Goal: Information Seeking & Learning: Learn about a topic

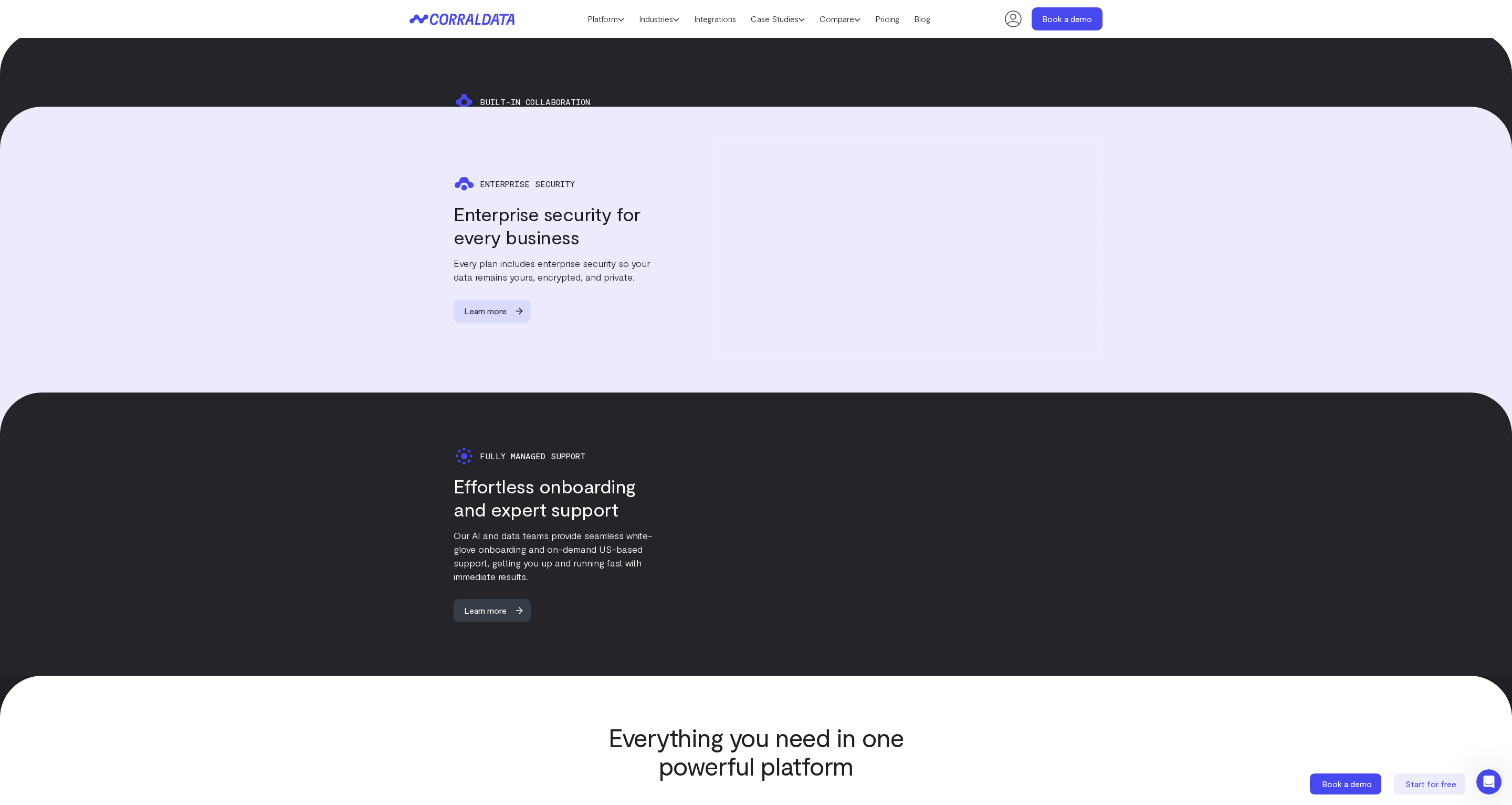
scroll to position [2356, 0]
click at [877, 16] on link "Pricing" at bounding box center [888, 18] width 39 height 15
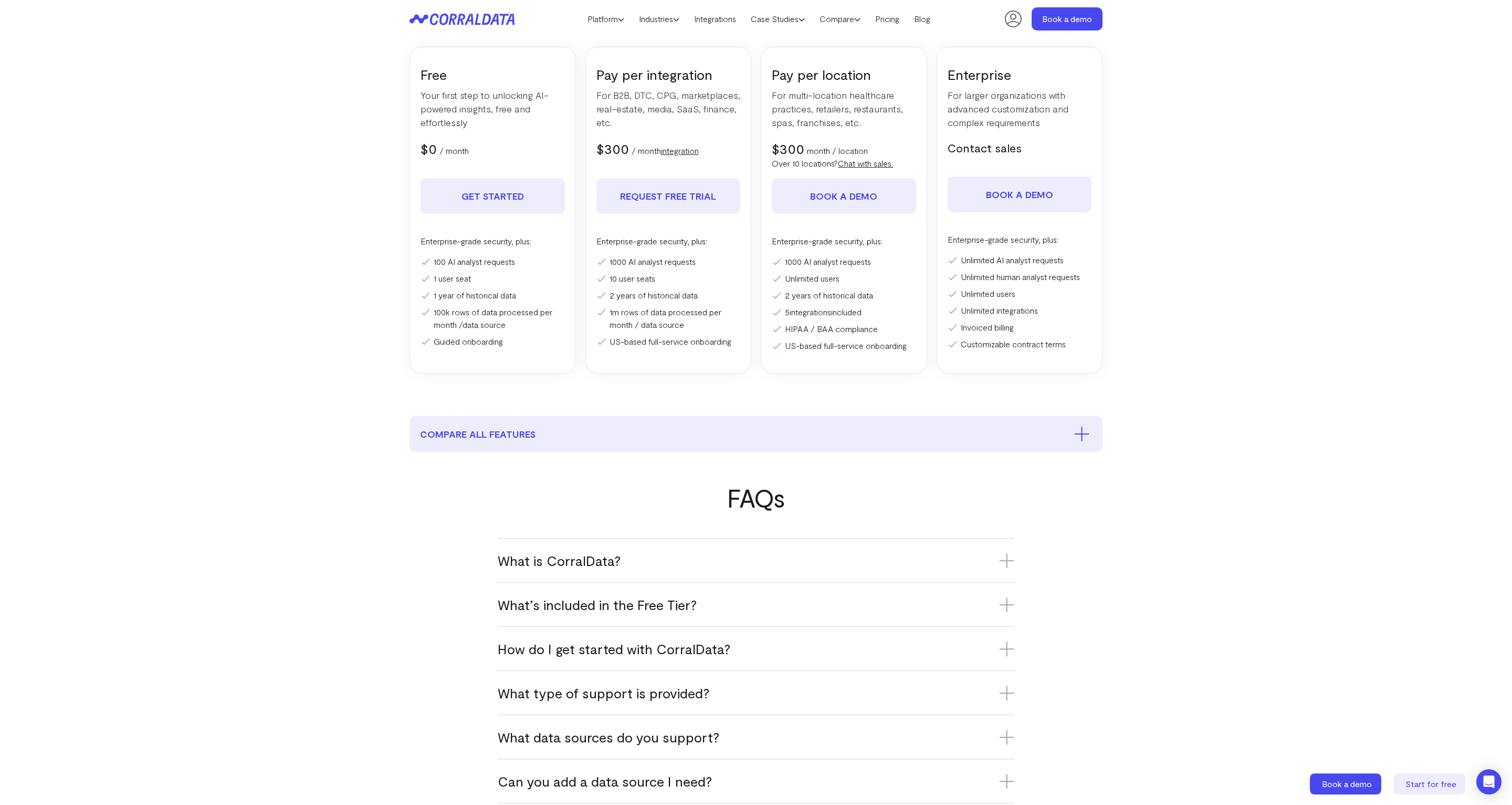
scroll to position [180, 0]
click at [677, 151] on link "integration" at bounding box center [679, 151] width 38 height 10
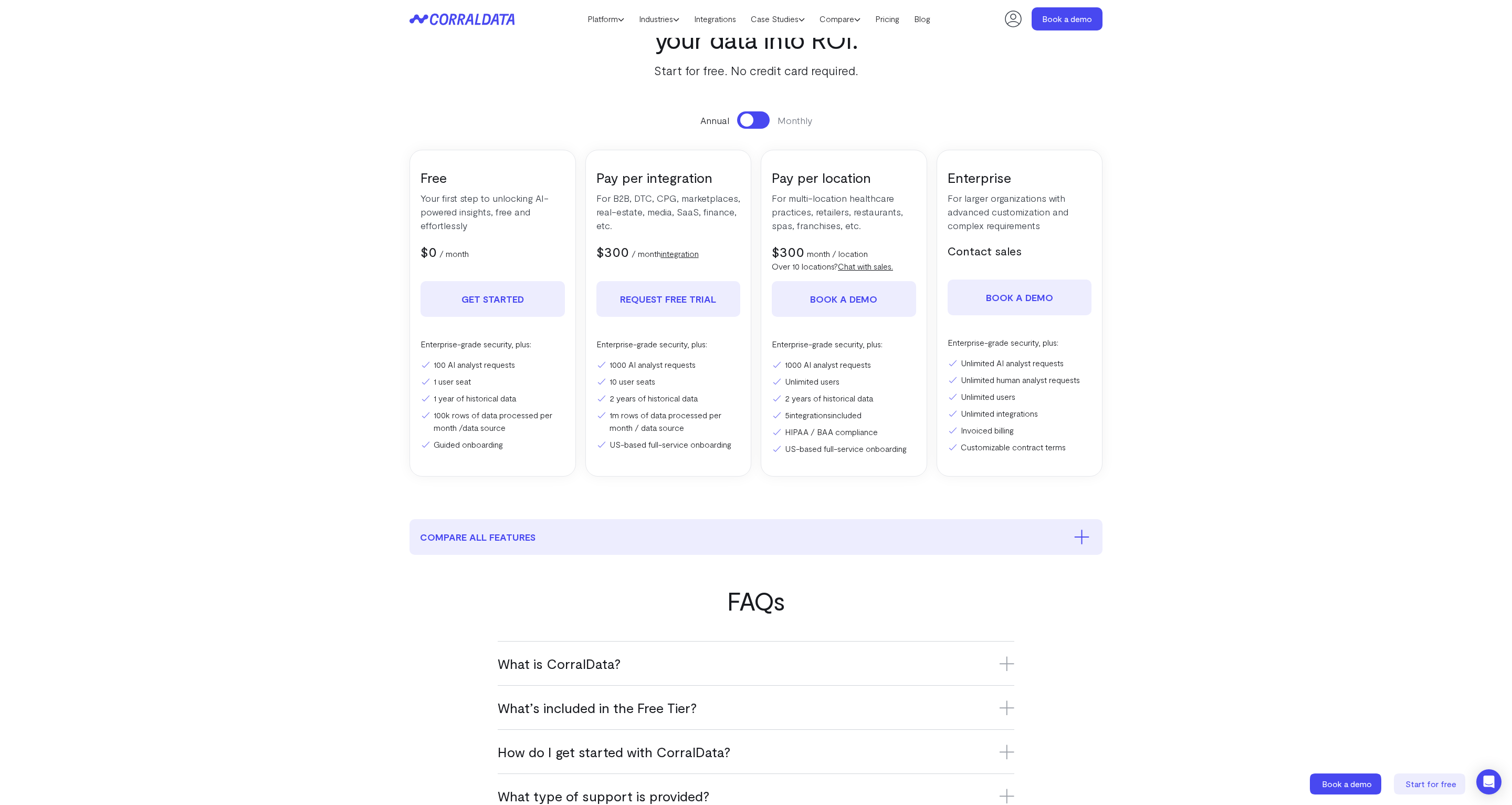
scroll to position [68, 0]
